Goal: Task Accomplishment & Management: Complete application form

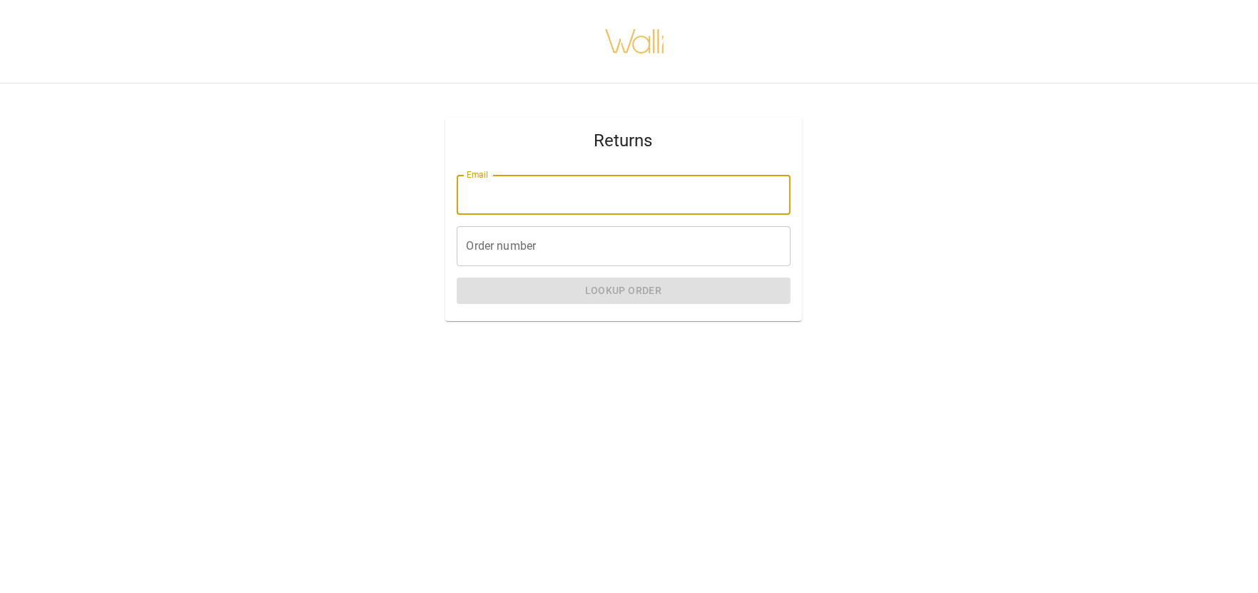
click at [519, 199] on input "Email" at bounding box center [624, 195] width 334 height 40
type input "**********"
click at [541, 249] on input "Order number" at bounding box center [624, 246] width 334 height 40
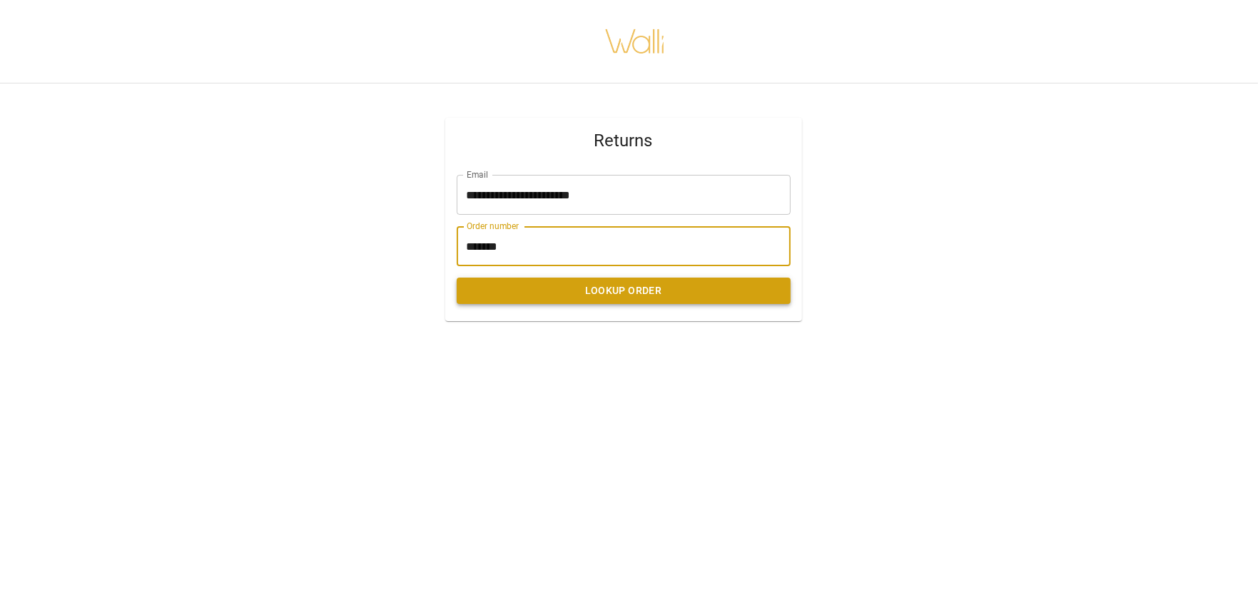
type input "*******"
click at [638, 297] on button "Lookup Order" at bounding box center [624, 291] width 334 height 26
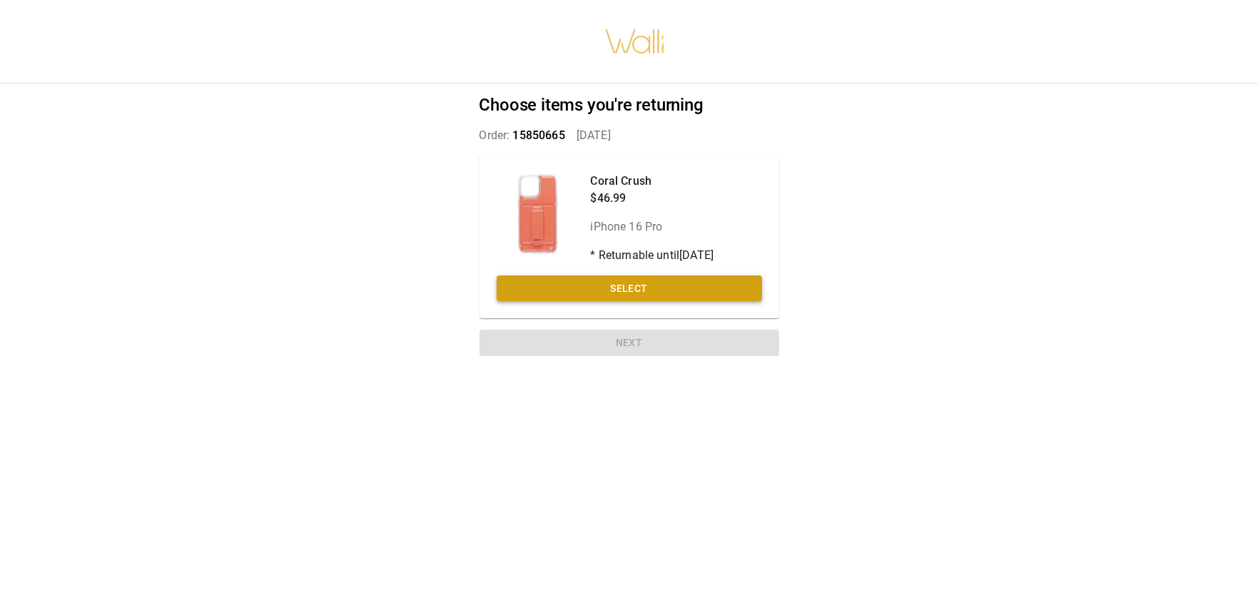
click at [637, 282] on button "Select" at bounding box center [629, 288] width 265 height 26
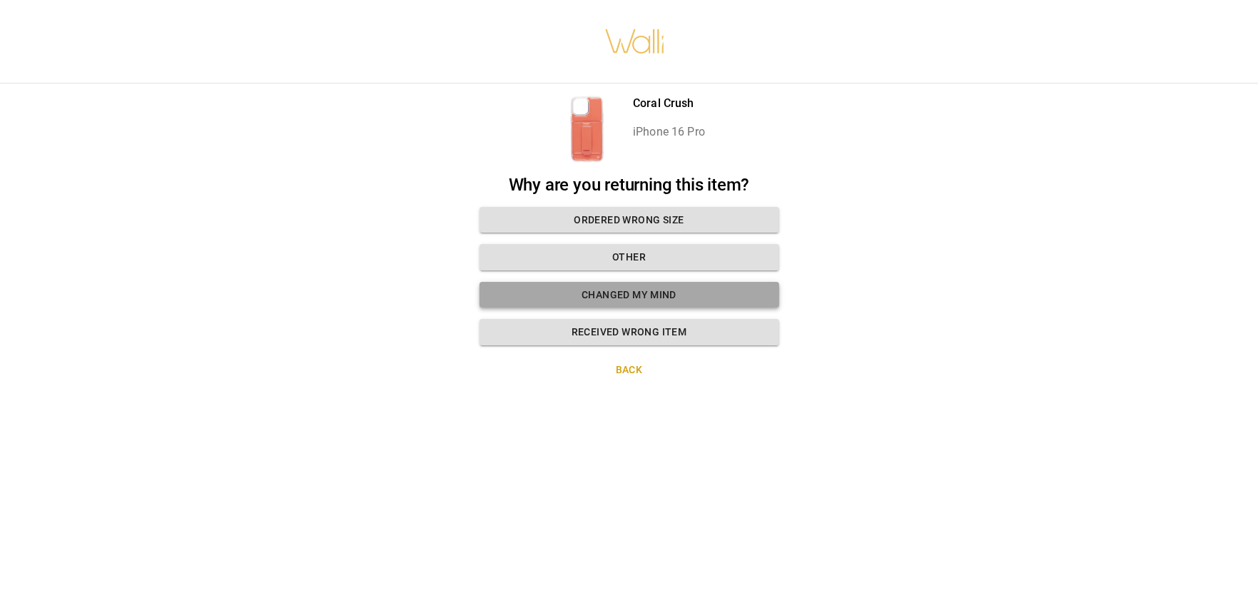
click at [632, 293] on button "Changed my mind" at bounding box center [629, 295] width 300 height 26
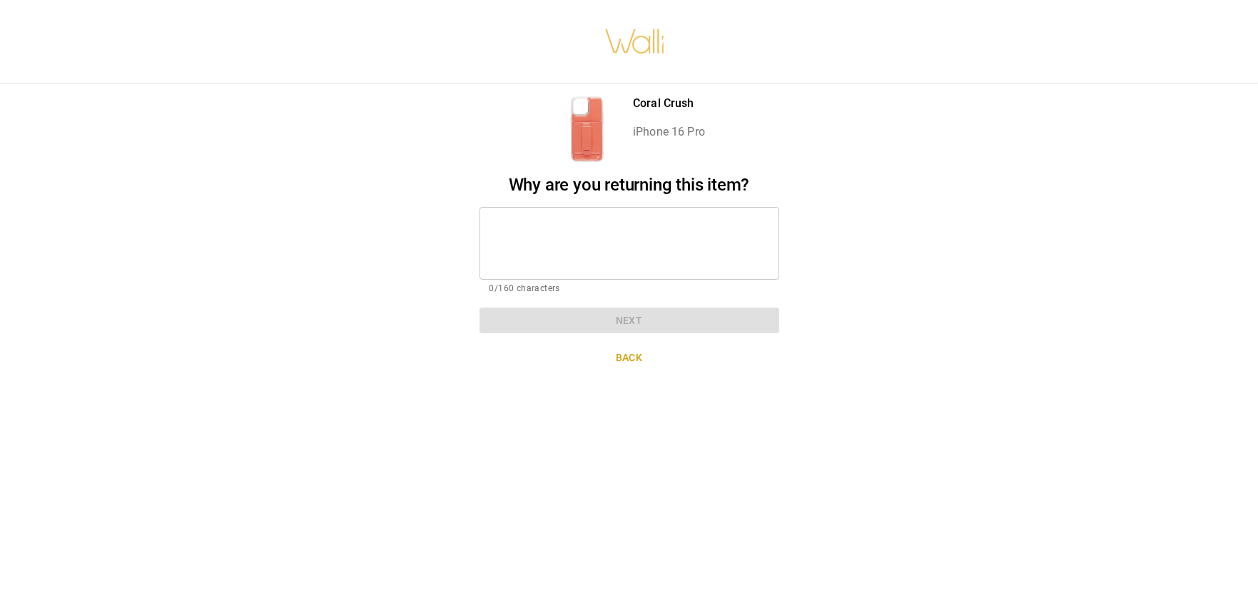
click at [603, 231] on textarea at bounding box center [629, 242] width 280 height 49
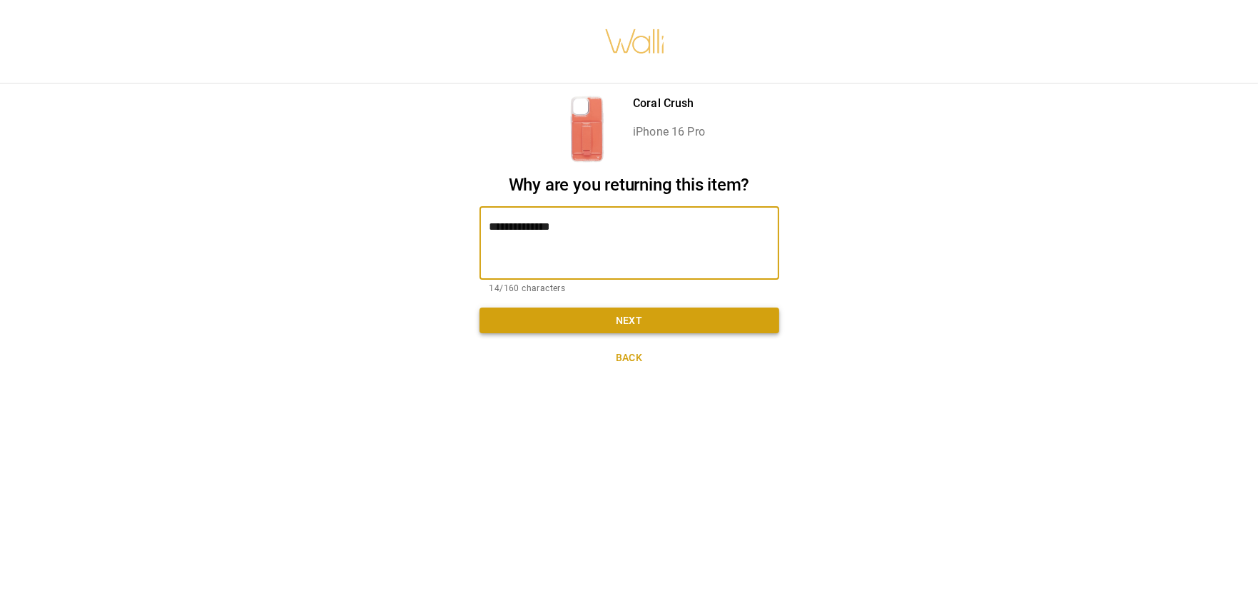
type textarea "**********"
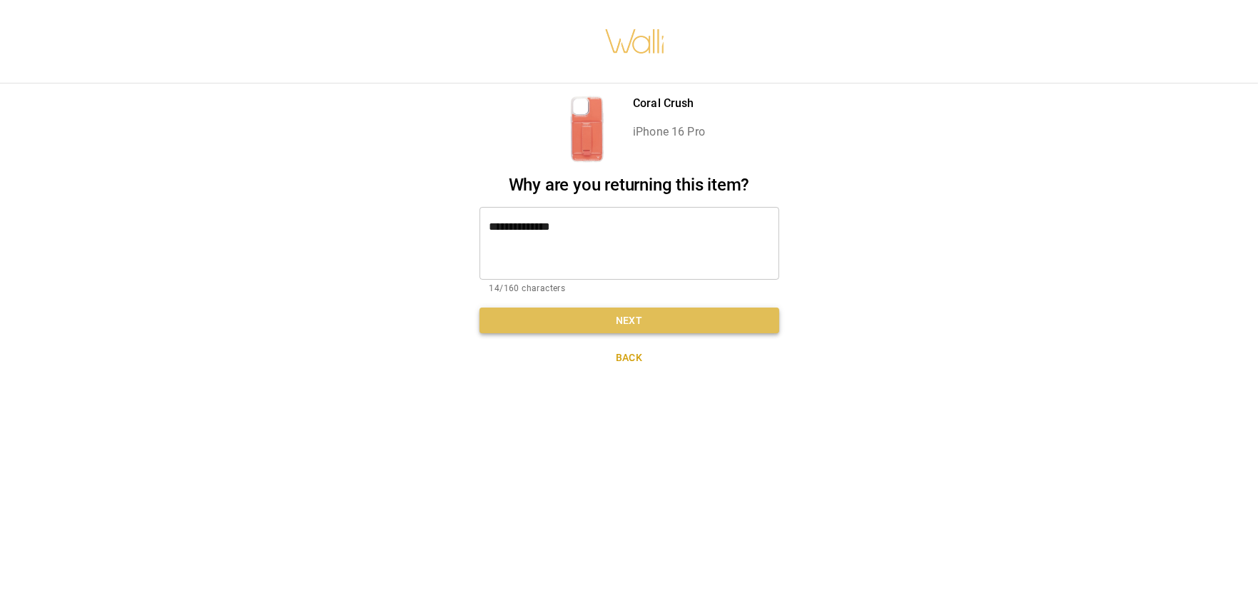
click at [668, 323] on button "Next" at bounding box center [629, 320] width 300 height 26
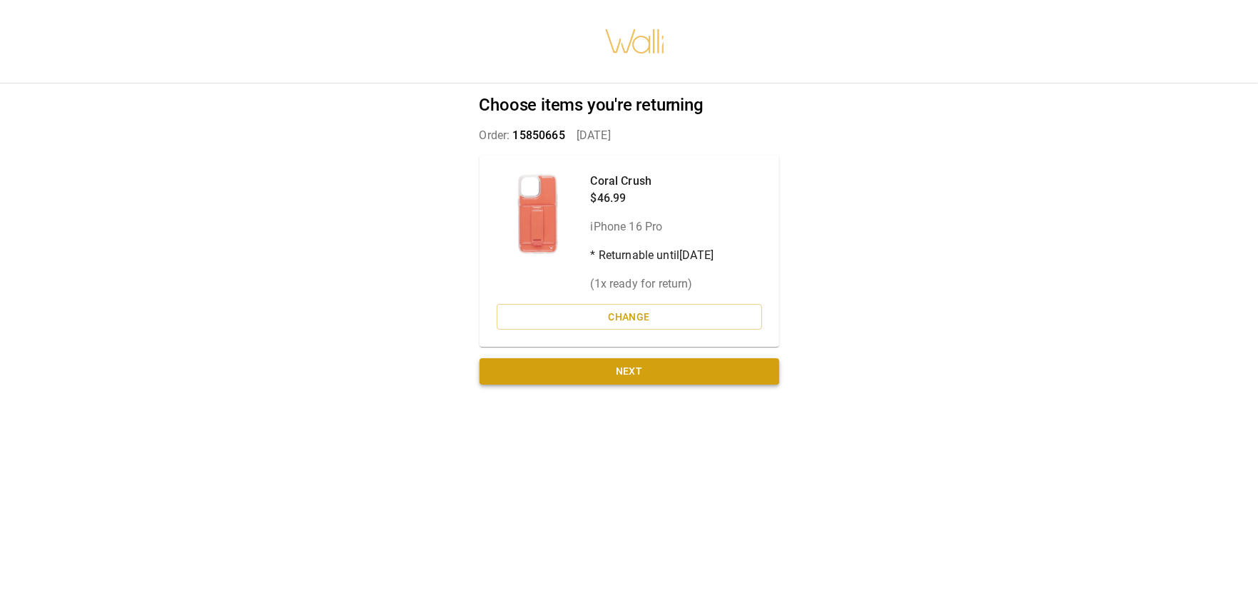
click at [648, 365] on button "Next" at bounding box center [629, 371] width 300 height 26
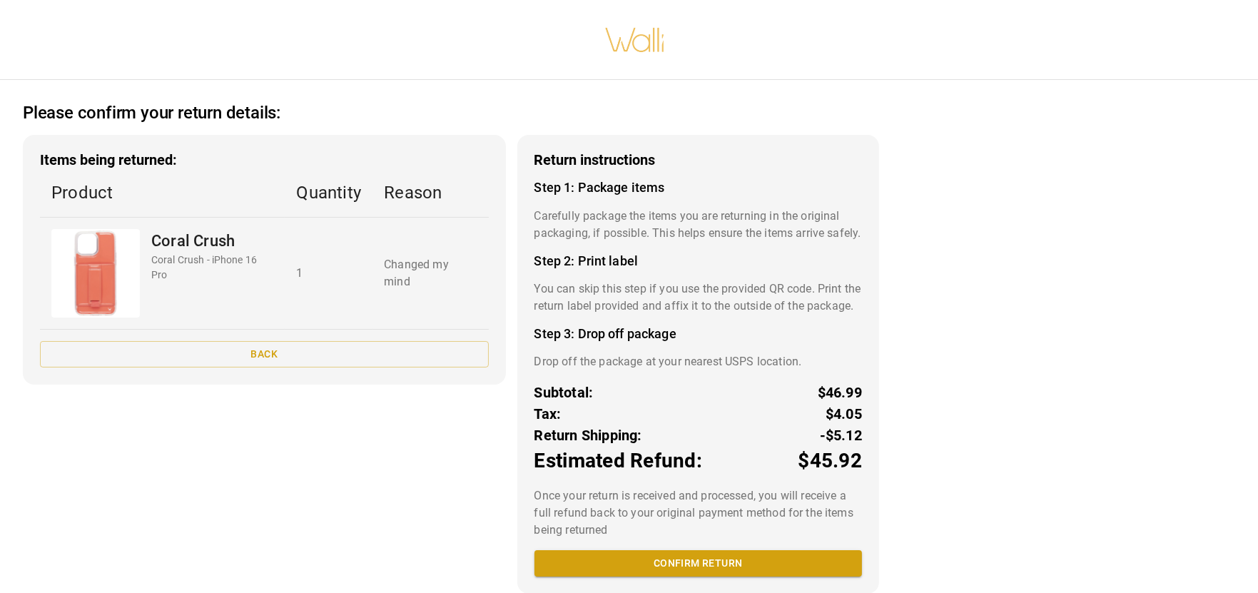
scroll to position [44, 0]
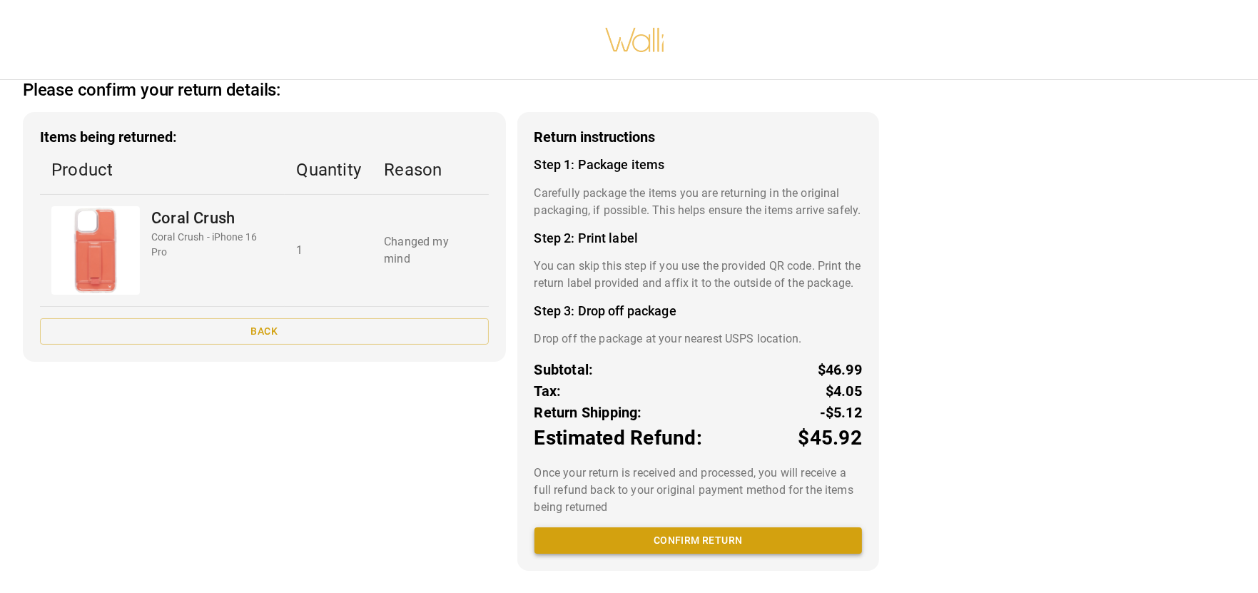
click at [669, 544] on button "Confirm return" at bounding box center [697, 540] width 327 height 26
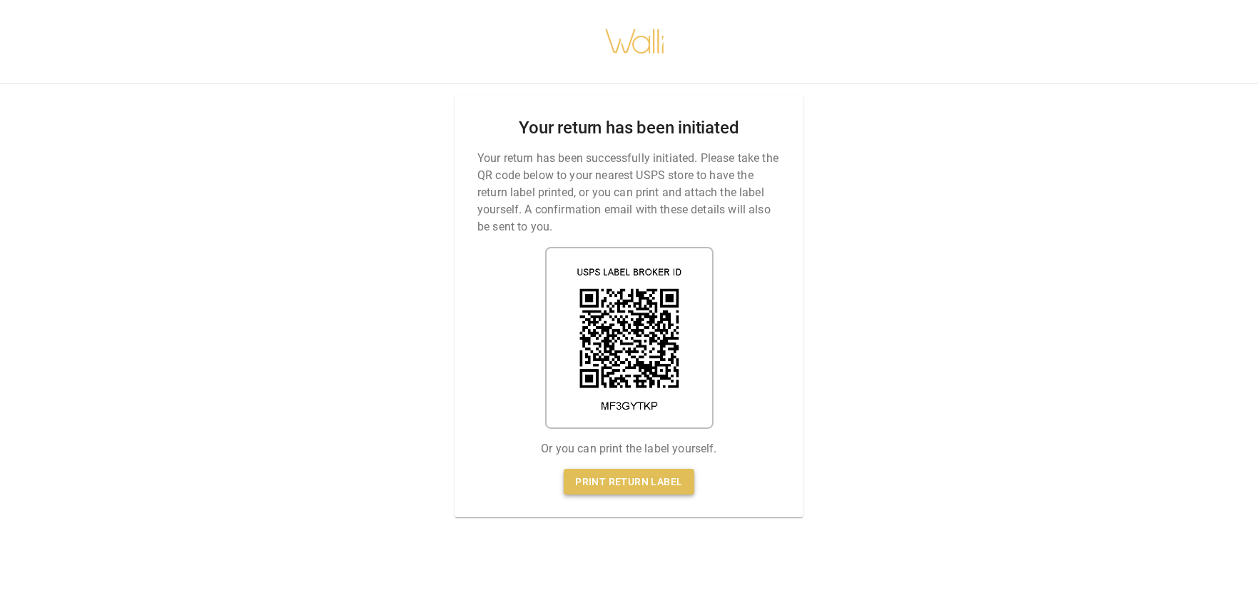
click at [633, 481] on link "Print return label" at bounding box center [629, 482] width 130 height 26
click at [612, 482] on link "Print return label" at bounding box center [629, 482] width 130 height 26
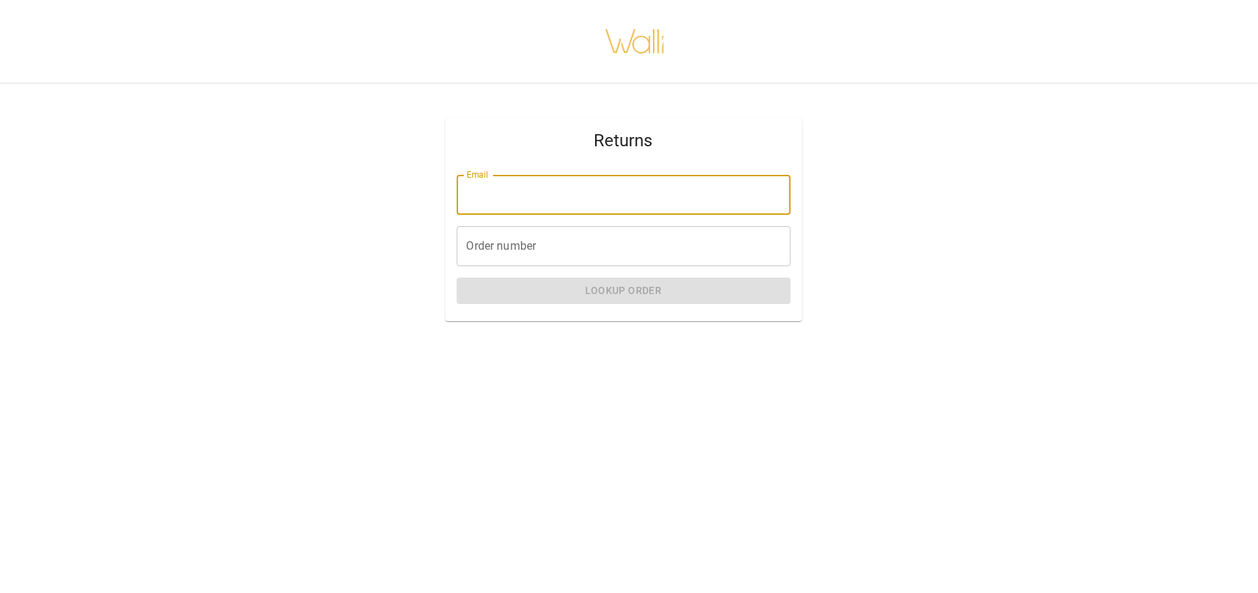
drag, startPoint x: 510, startPoint y: 183, endPoint x: 531, endPoint y: 190, distance: 21.9
click at [510, 183] on input "Email" at bounding box center [624, 195] width 334 height 40
type input "**********"
click at [517, 258] on input "Order number" at bounding box center [624, 246] width 334 height 40
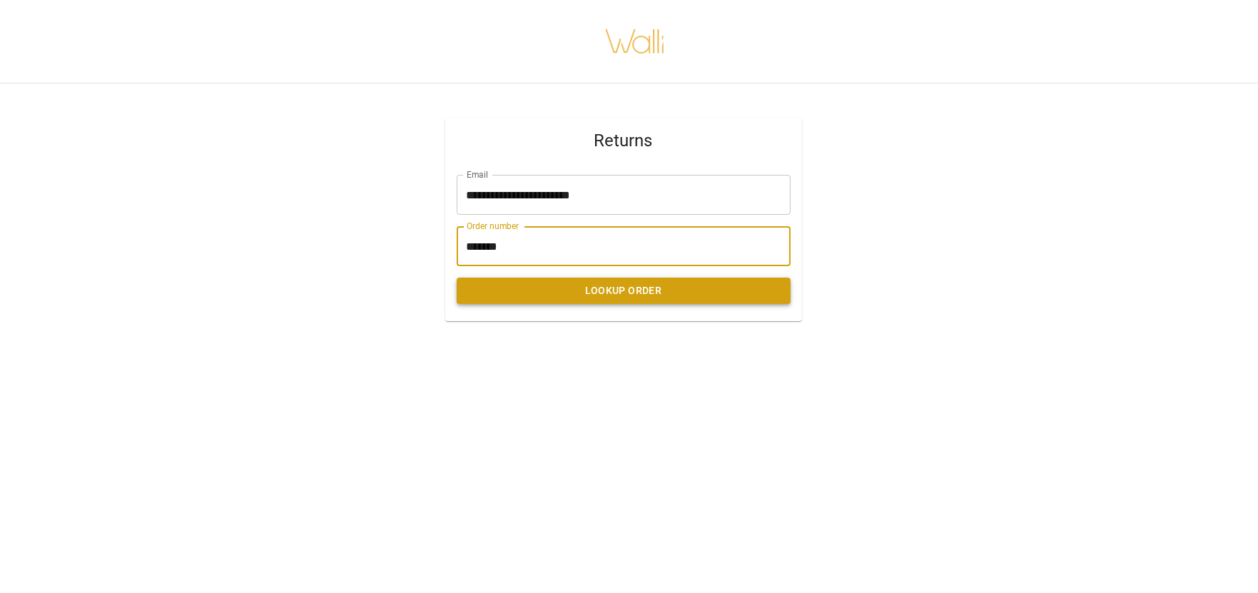
type input "*******"
click at [609, 285] on button "Lookup Order" at bounding box center [624, 291] width 334 height 26
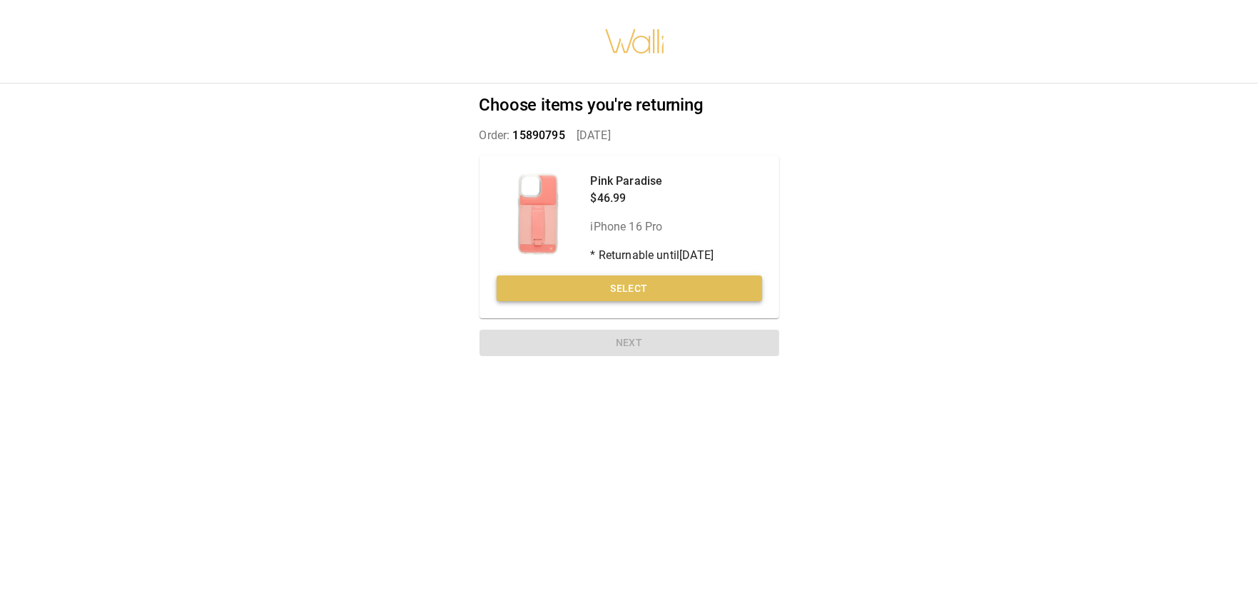
click at [619, 281] on button "Select" at bounding box center [629, 288] width 265 height 26
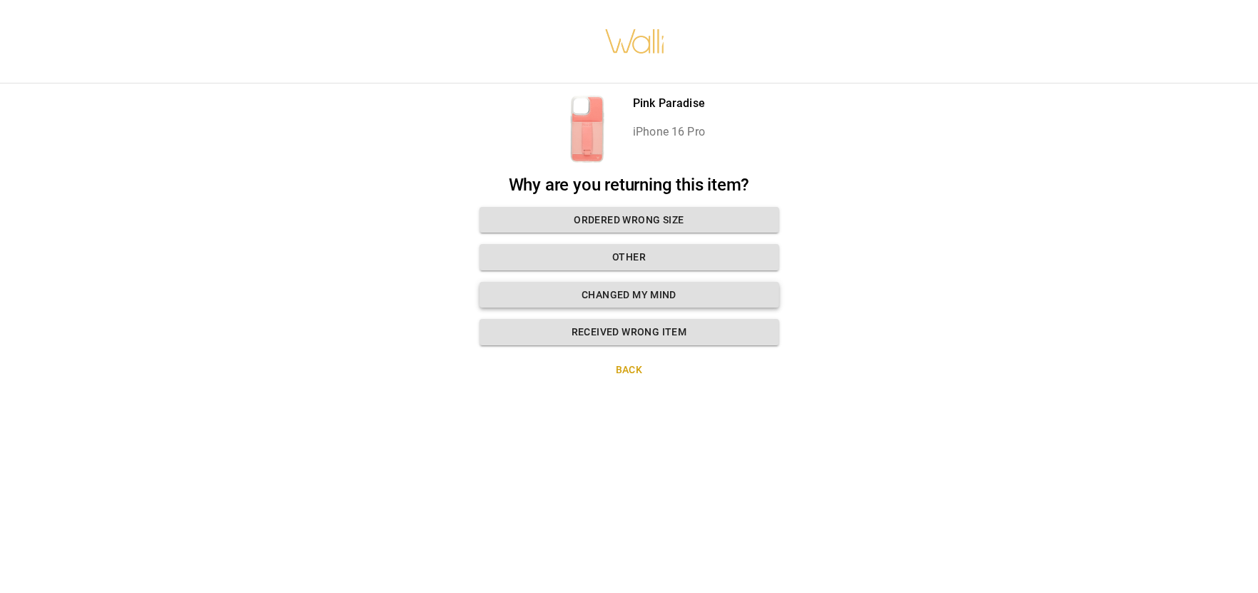
click at [638, 301] on button "Changed my mind" at bounding box center [629, 295] width 300 height 26
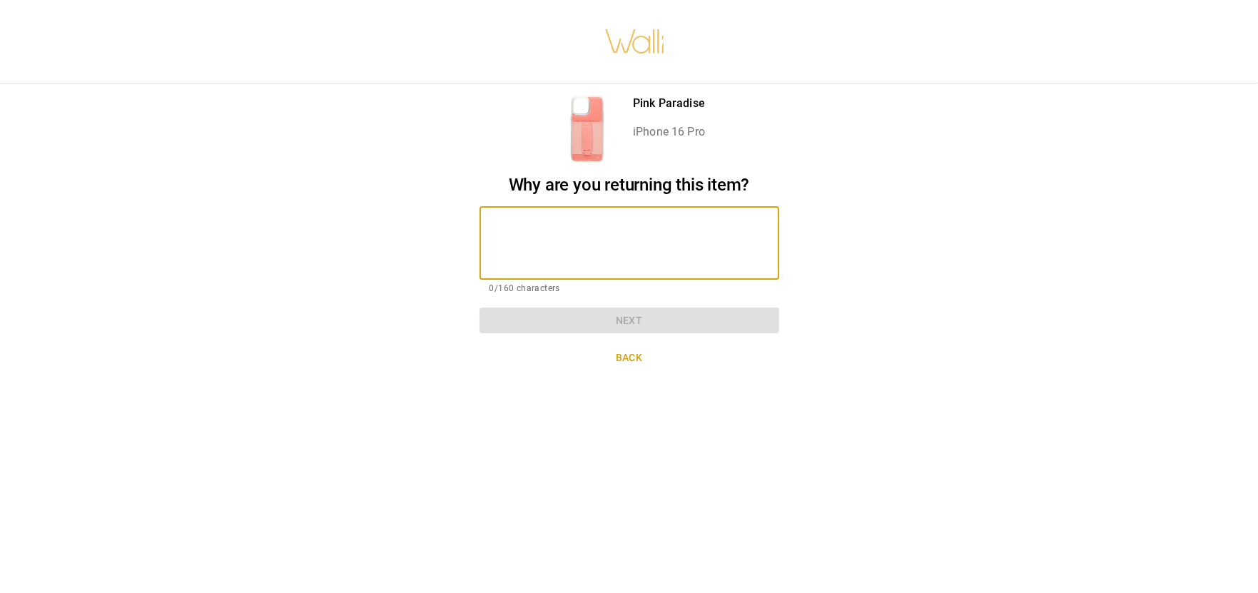
click at [593, 253] on textarea at bounding box center [629, 242] width 280 height 49
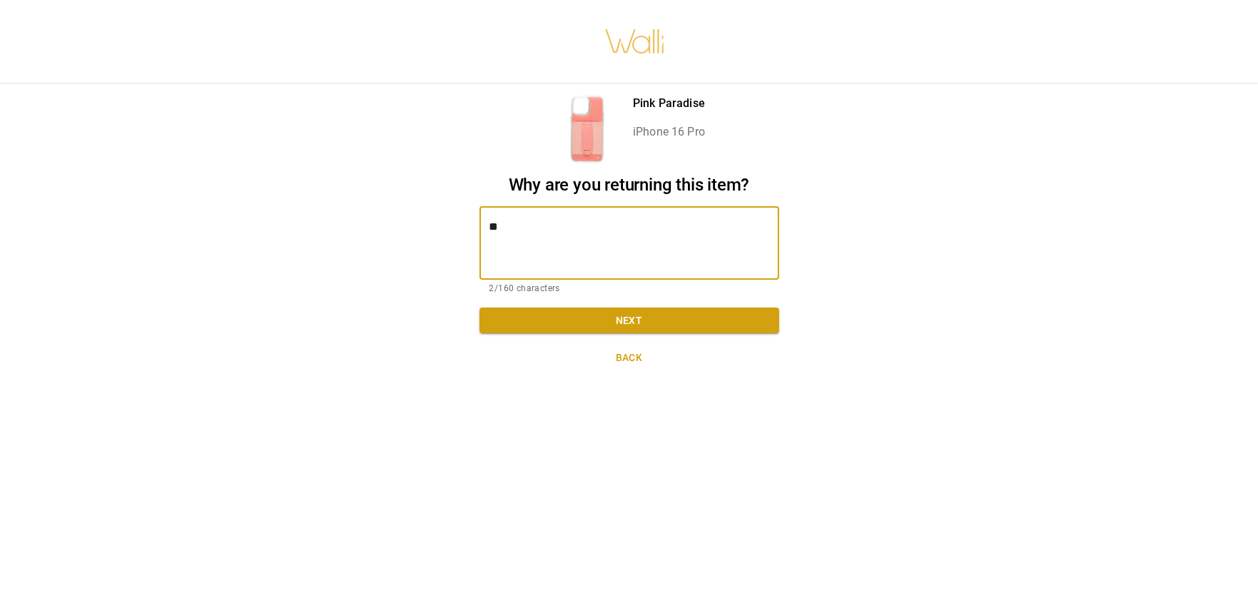
type textarea "*"
type textarea "**********"
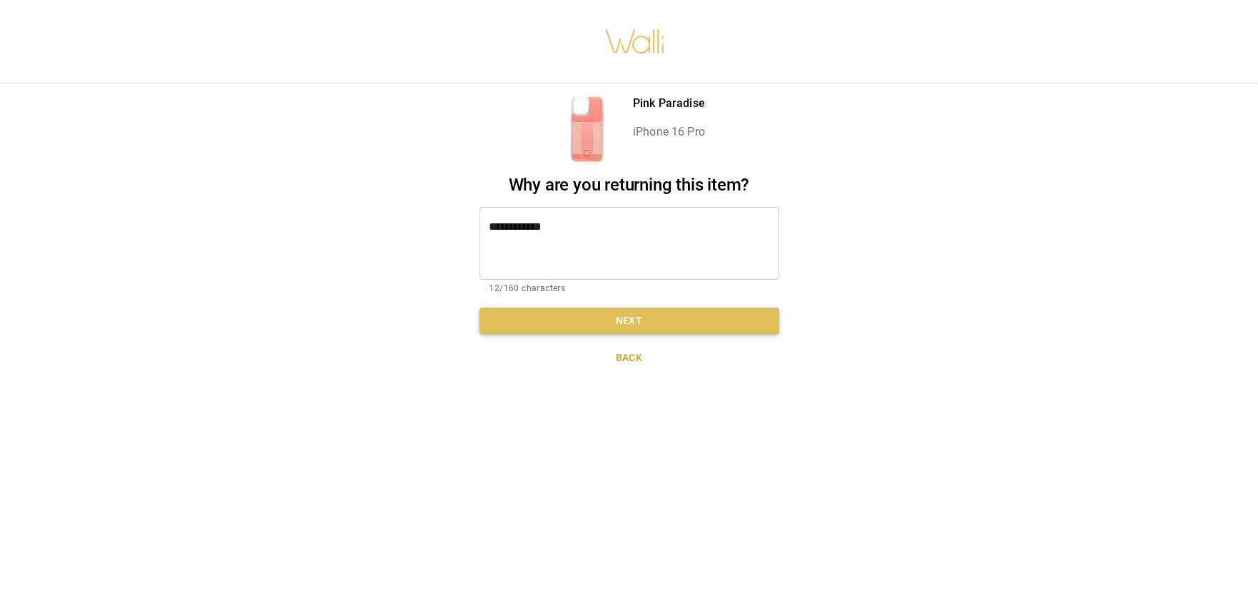
click at [635, 320] on button "Next" at bounding box center [629, 320] width 300 height 26
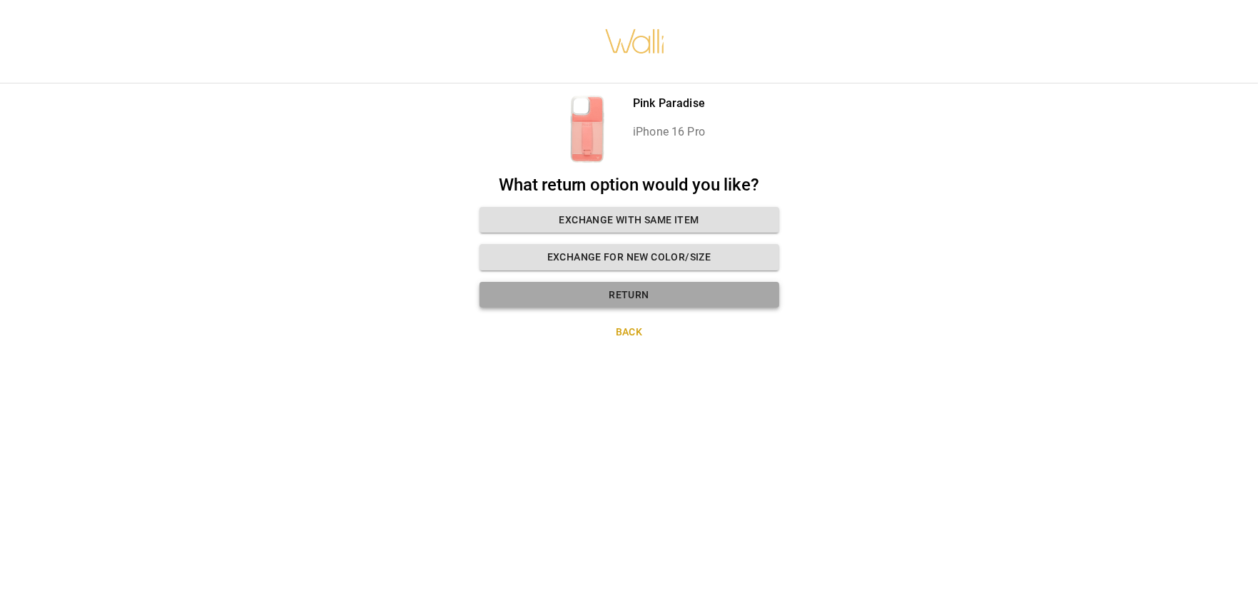
click at [640, 290] on button "Return" at bounding box center [629, 295] width 300 height 26
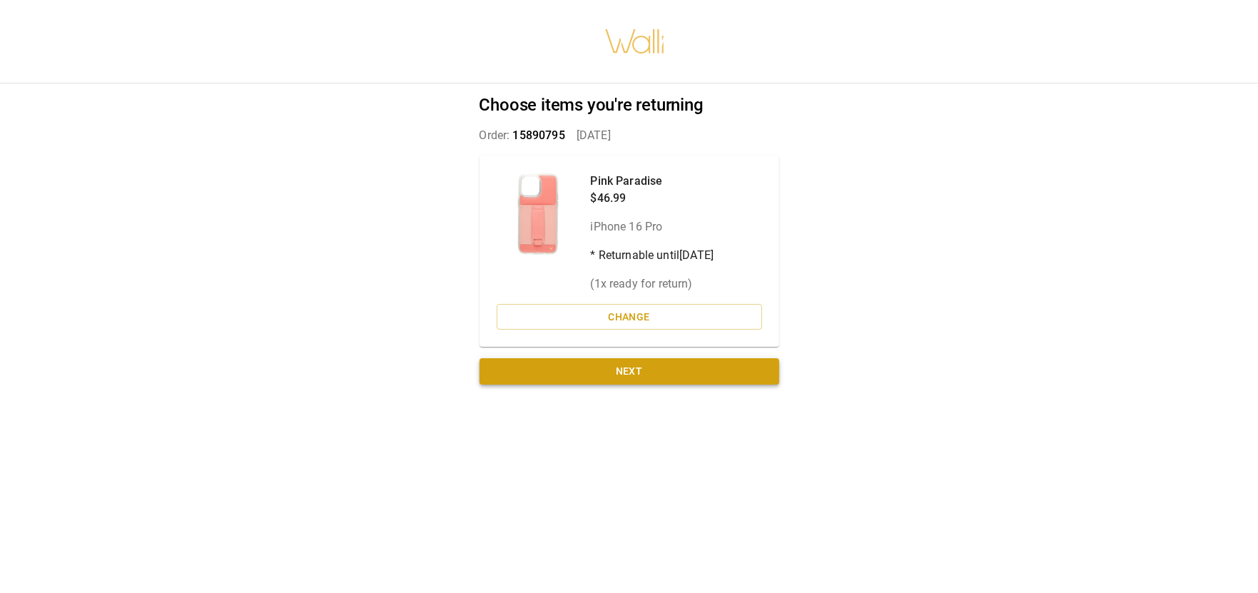
click at [622, 377] on button "Next" at bounding box center [629, 371] width 300 height 26
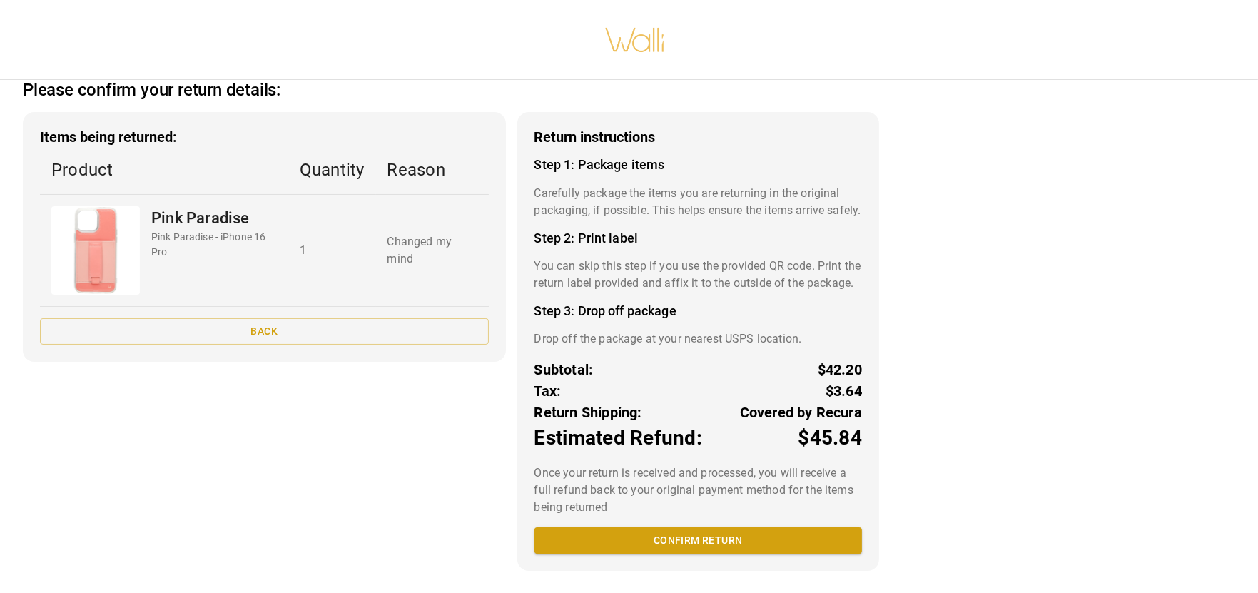
scroll to position [44, 0]
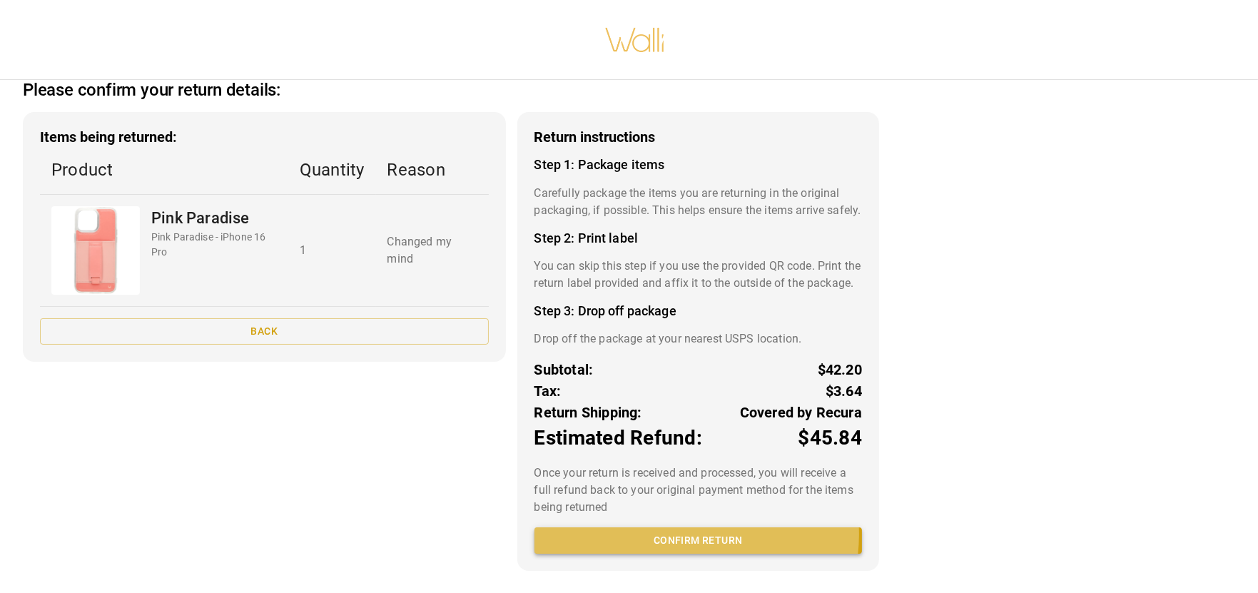
click at [688, 545] on button "Confirm return" at bounding box center [697, 540] width 327 height 26
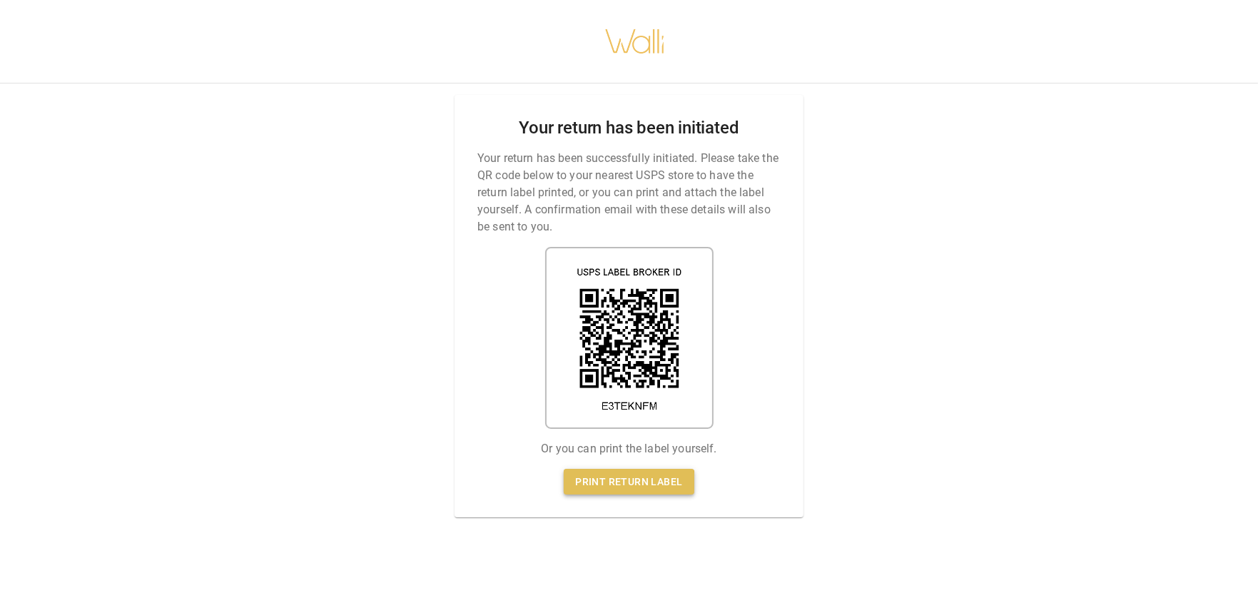
click at [619, 487] on link "Print return label" at bounding box center [629, 482] width 130 height 26
